Goal: Transaction & Acquisition: Book appointment/travel/reservation

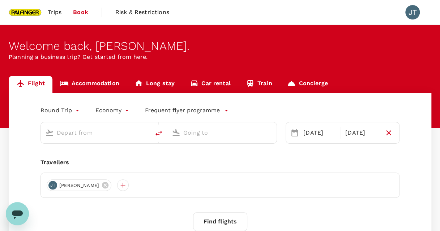
type input "Singapore Changi (SIN)"
type input "Taiwan Taoyuan Intl (TPE)"
type input "Singapore Changi (SIN)"
type input "Taiwan Taoyuan Intl (TPE)"
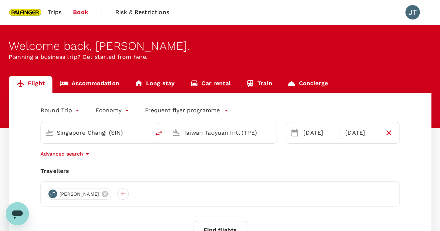
click at [55, 13] on span "Trips" at bounding box center [55, 12] width 14 height 9
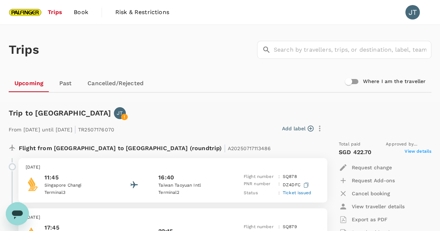
click at [86, 16] on span "Book" at bounding box center [81, 12] width 14 height 9
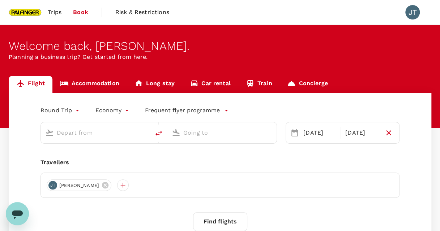
type input "Singapore Changi (SIN)"
type input "Taiwan Taoyuan Intl (TPE)"
type input "Singapore Changi (SIN)"
type input "Taiwan Taoyuan Intl (TPE)"
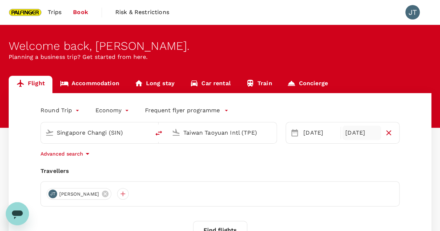
click at [361, 136] on div "[DATE]" at bounding box center [361, 133] width 39 height 14
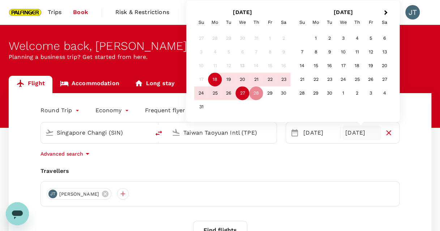
click at [243, 94] on div "27" at bounding box center [243, 94] width 14 height 14
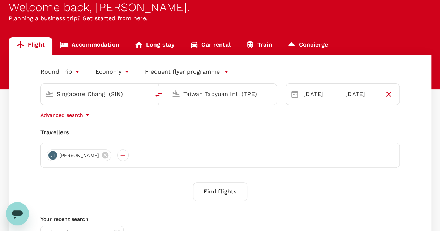
scroll to position [39, 0]
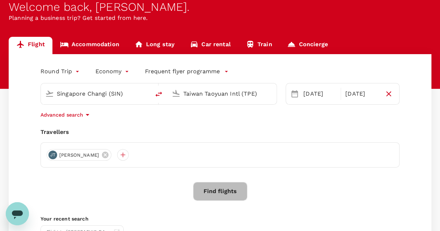
click at [223, 191] on button "Find flights" at bounding box center [220, 191] width 54 height 19
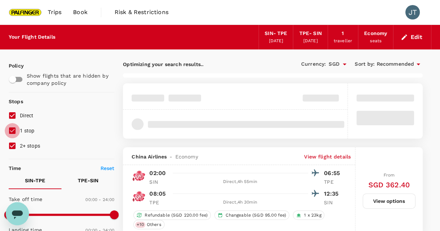
click at [13, 131] on input "1 stop" at bounding box center [12, 130] width 15 height 15
checkbox input "false"
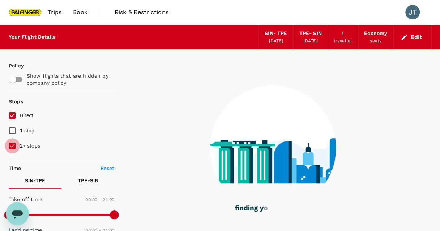
click at [14, 147] on input "2+ stops" at bounding box center [12, 145] width 15 height 15
checkbox input "false"
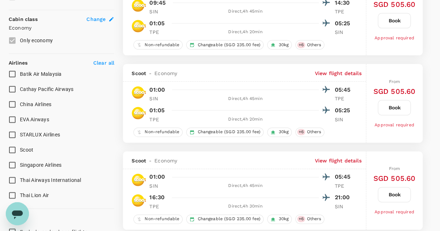
scroll to position [385, 0]
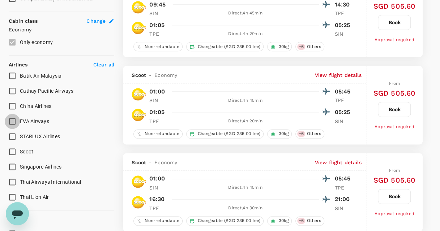
click at [13, 119] on input "EVA Airways" at bounding box center [12, 121] width 15 height 15
checkbox input "true"
type input "1445"
checkbox input "false"
checkbox input "true"
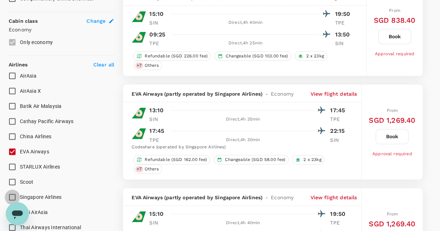
click at [14, 196] on input "Singapore Airlines" at bounding box center [12, 197] width 15 height 15
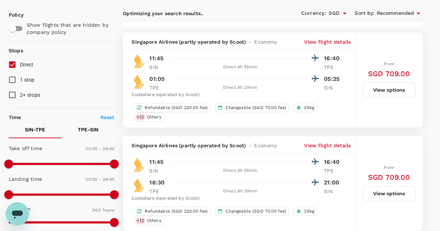
scroll to position [51, 0]
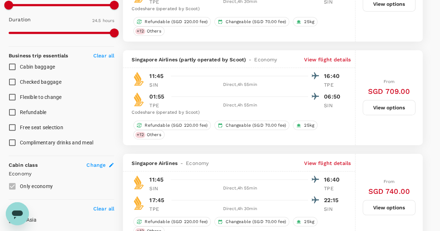
checkbox input "false"
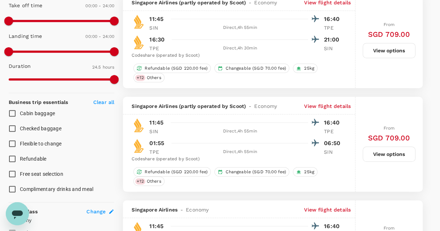
scroll to position [194, 0]
checkbox input "false"
checkbox input "true"
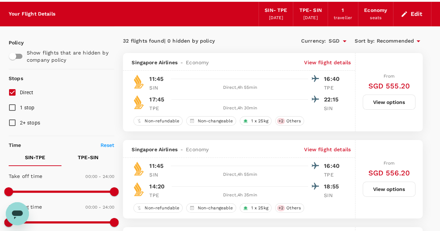
scroll to position [0, 0]
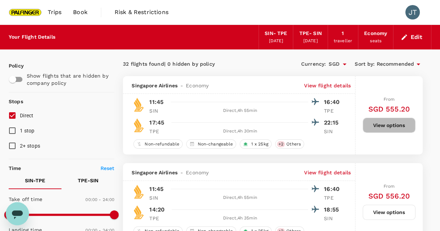
click at [381, 130] on button "View options" at bounding box center [389, 125] width 53 height 15
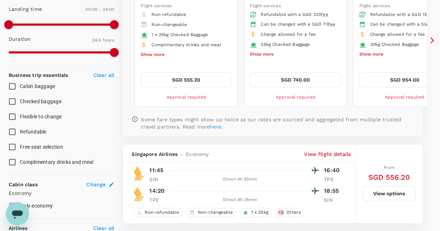
scroll to position [222, 0]
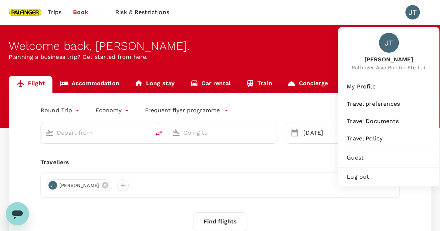
type input "Singapore Changi (SIN)"
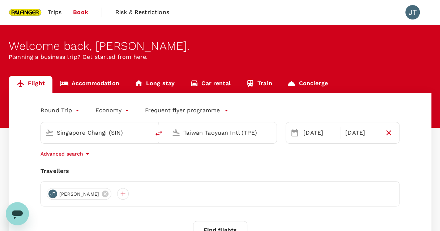
click at [240, 137] on input "Taiwan Taoyuan Intl (TPE)" at bounding box center [222, 132] width 78 height 11
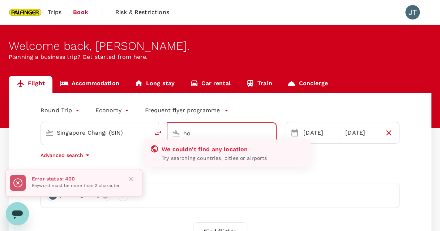
click at [240, 137] on input "ho" at bounding box center [221, 133] width 77 height 11
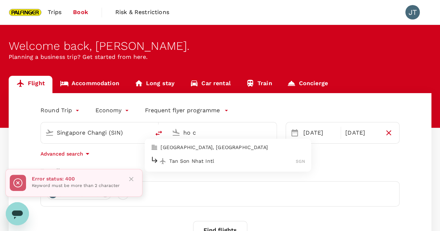
click at [205, 158] on p "Tan Son Nhat Intl" at bounding box center [232, 161] width 127 height 7
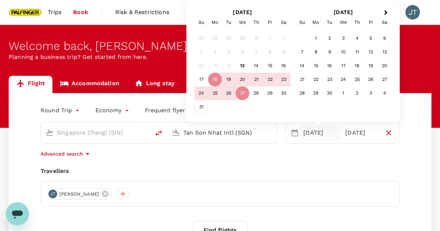
type input "Tan Son Nhat Intl (SGN)"
click at [203, 105] on div "31" at bounding box center [201, 107] width 14 height 14
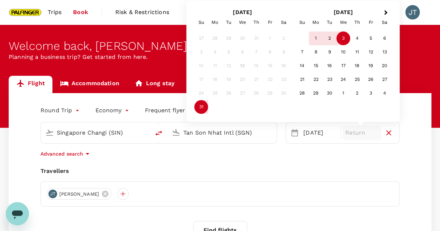
click at [339, 39] on div "3" at bounding box center [344, 39] width 14 height 14
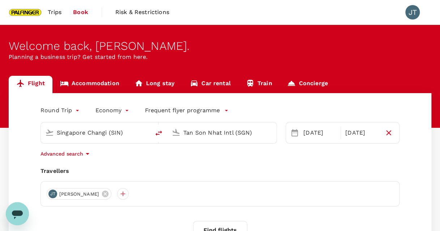
scroll to position [117, 0]
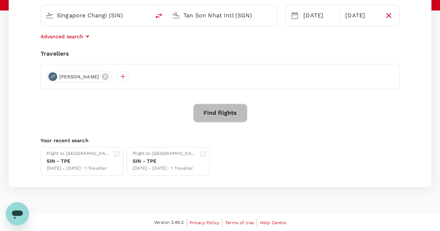
click at [218, 118] on button "Find flights" at bounding box center [220, 113] width 54 height 19
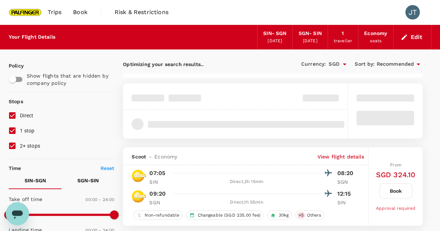
click at [11, 129] on input "1 stop" at bounding box center [12, 130] width 15 height 15
checkbox input "false"
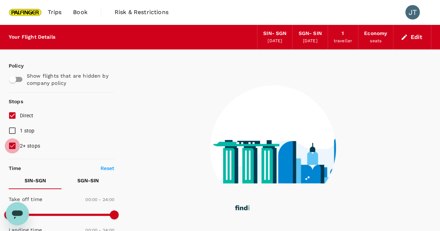
click at [11, 149] on input "2+ stops" at bounding box center [12, 145] width 15 height 15
checkbox input "false"
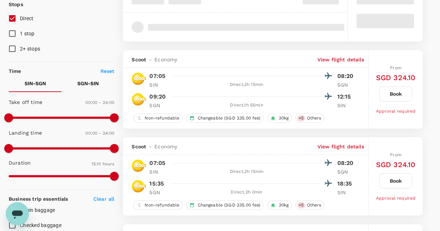
scroll to position [98, 0]
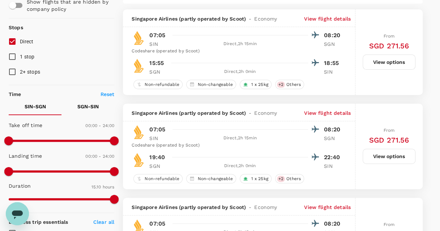
type input "1140"
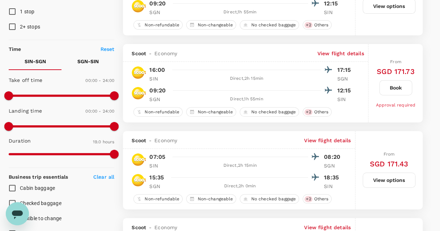
scroll to position [118, 0]
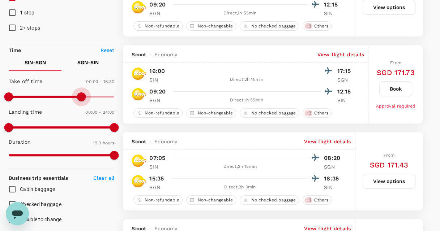
click at [81, 96] on span at bounding box center [62, 96] width 106 height 11
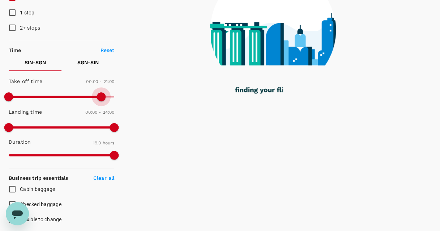
type input "1440"
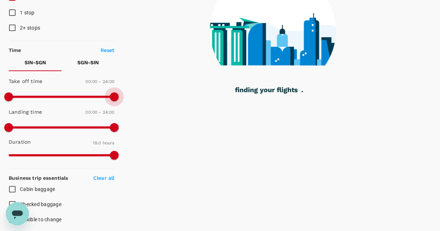
drag, startPoint x: 84, startPoint y: 94, endPoint x: 116, endPoint y: 101, distance: 33.7
click at [116, 101] on span at bounding box center [114, 97] width 9 height 9
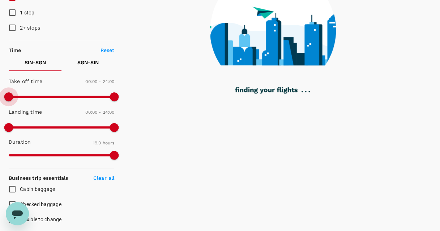
click at [46, 97] on span at bounding box center [62, 97] width 106 height 2
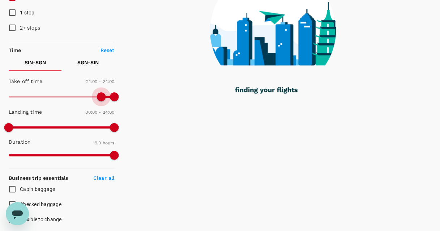
drag, startPoint x: 10, startPoint y: 94, endPoint x: 100, endPoint y: 100, distance: 90.5
click at [100, 100] on span at bounding box center [101, 97] width 9 height 9
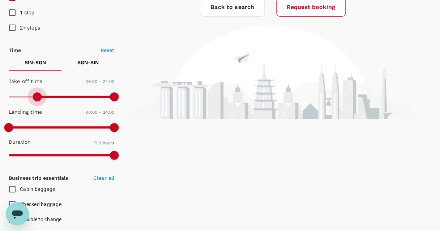
type input "0"
drag, startPoint x: 99, startPoint y: 98, endPoint x: 4, endPoint y: 98, distance: 95.1
click at [4, 98] on span at bounding box center [8, 97] width 9 height 9
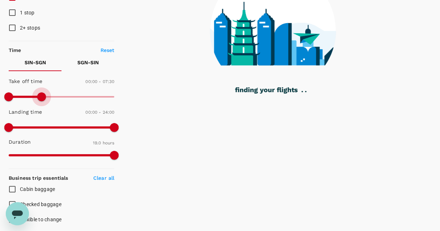
type input "480"
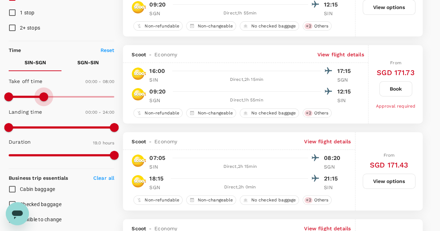
type input "SGD"
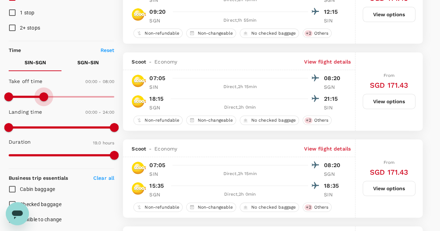
drag, startPoint x: 116, startPoint y: 98, endPoint x: 43, endPoint y: 100, distance: 72.7
click at [43, 100] on span at bounding box center [43, 97] width 9 height 9
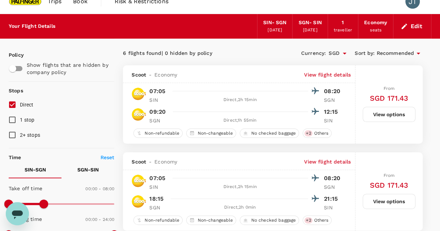
scroll to position [0, 0]
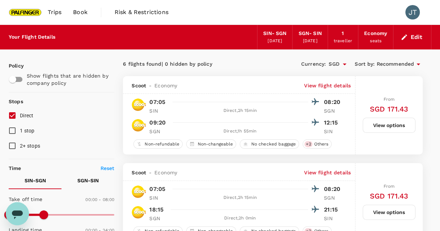
click at [269, 39] on div "[DATE]" at bounding box center [275, 41] width 14 height 7
click at [412, 38] on button "Edit" at bounding box center [412, 37] width 26 height 12
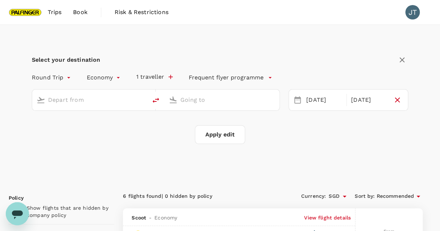
type input "Singapore Changi (SIN)"
type input "Tan Son Nhat Intl (SGN)"
click at [296, 103] on icon at bounding box center [297, 100] width 9 height 9
click at [314, 99] on div "[DATE]" at bounding box center [324, 100] width 42 height 14
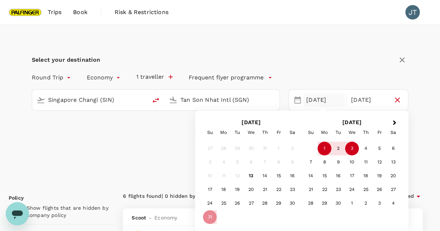
click at [323, 152] on div "1" at bounding box center [325, 149] width 14 height 14
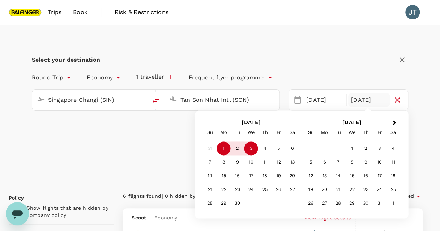
click at [253, 150] on div "3" at bounding box center [251, 149] width 14 height 14
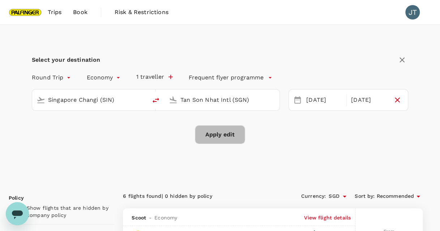
click at [222, 137] on button "Apply edit" at bounding box center [220, 134] width 50 height 19
checkbox input "false"
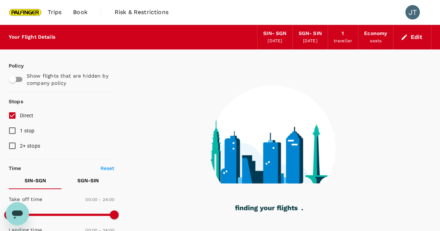
type input "810"
checkbox input "true"
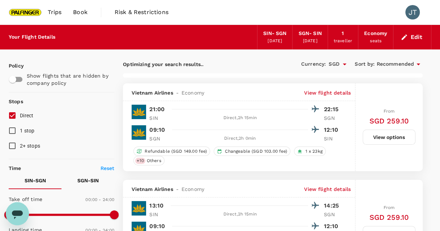
scroll to position [96, 0]
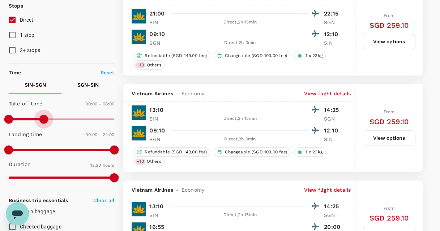
type input "450"
drag, startPoint x: 116, startPoint y: 116, endPoint x: 41, endPoint y: 117, distance: 74.8
click at [41, 117] on span at bounding box center [41, 119] width 9 height 9
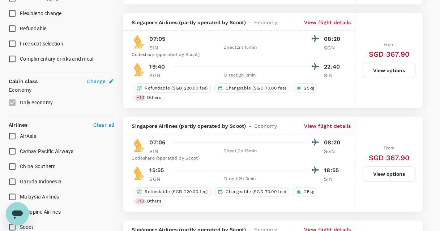
scroll to position [325, 0]
click at [333, 125] on p "View flight details" at bounding box center [327, 125] width 47 height 7
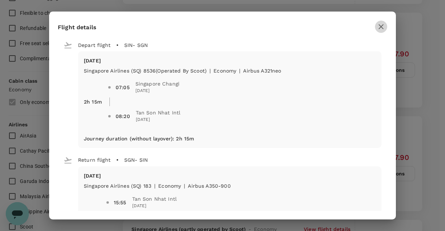
click at [382, 25] on icon "button" at bounding box center [381, 26] width 9 height 9
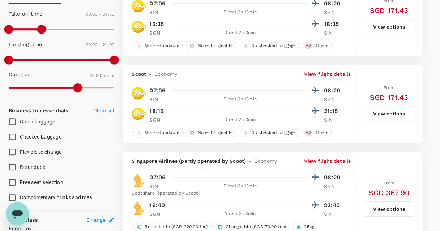
scroll to position [187, 0]
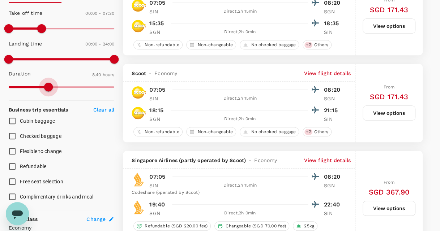
click at [48, 85] on span at bounding box center [62, 87] width 106 height 11
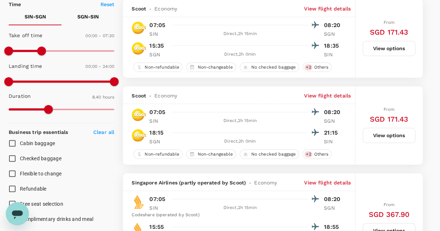
scroll to position [159, 0]
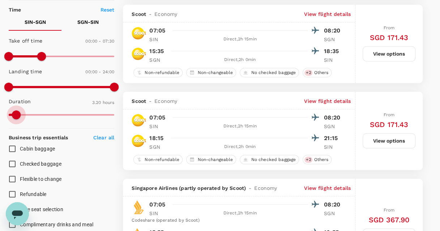
type input "193"
drag, startPoint x: 49, startPoint y: 112, endPoint x: 16, endPoint y: 116, distance: 33.6
click at [16, 116] on span at bounding box center [15, 115] width 9 height 9
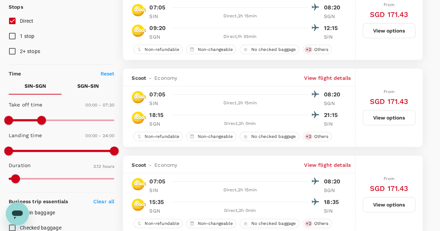
scroll to position [0, 0]
